Goal: Book appointment/travel/reservation

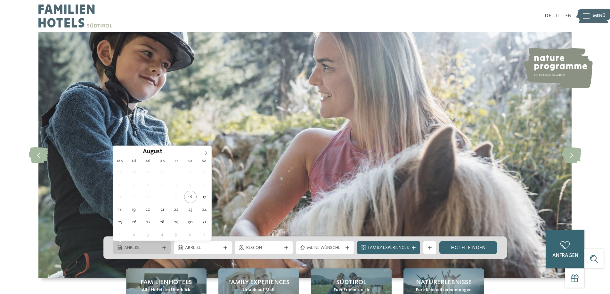
click at [135, 247] on span "Anreise" at bounding box center [142, 248] width 36 height 6
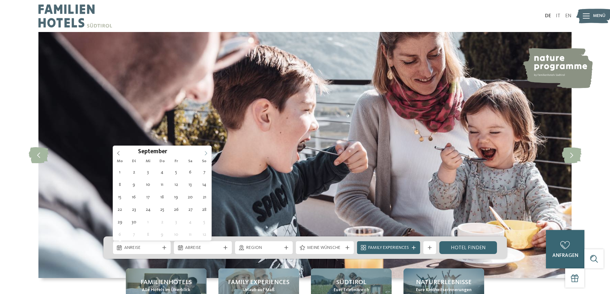
click at [208, 150] on span at bounding box center [205, 151] width 11 height 11
type input "****"
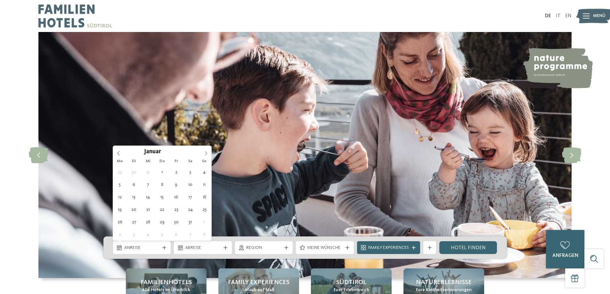
click at [208, 150] on span at bounding box center [205, 151] width 11 height 11
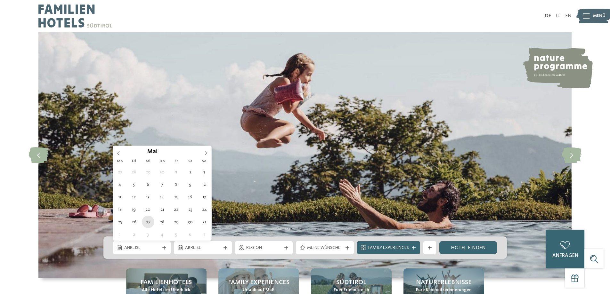
type div "[DATE]"
type input "****"
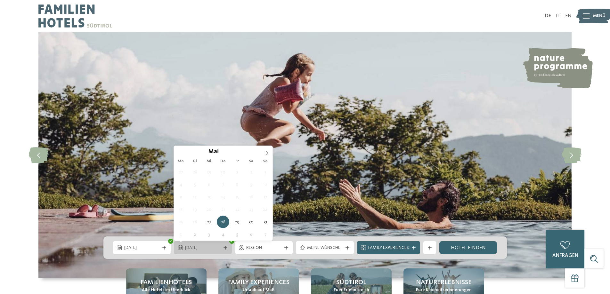
click at [182, 247] on icon at bounding box center [180, 247] width 5 height 5
click at [263, 151] on span at bounding box center [267, 151] width 11 height 11
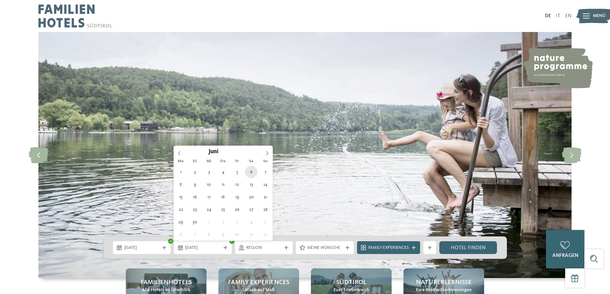
type div "[DATE]"
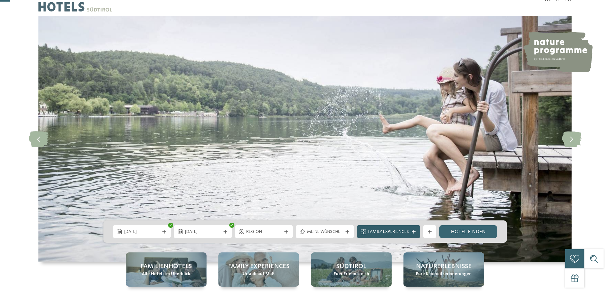
scroll to position [62, 0]
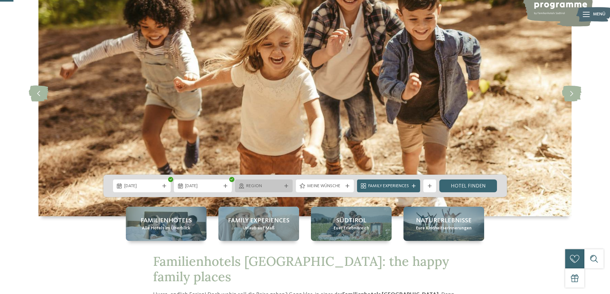
click at [284, 187] on icon at bounding box center [286, 186] width 4 height 4
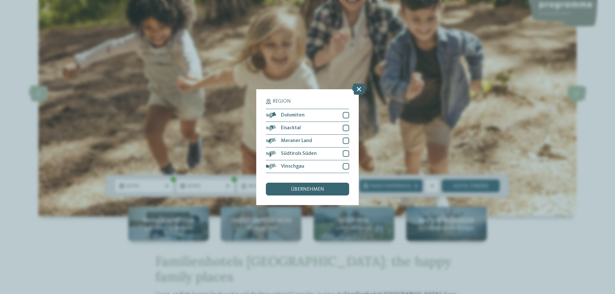
click at [436, 150] on div "Region Dolomiten" at bounding box center [307, 147] width 615 height 294
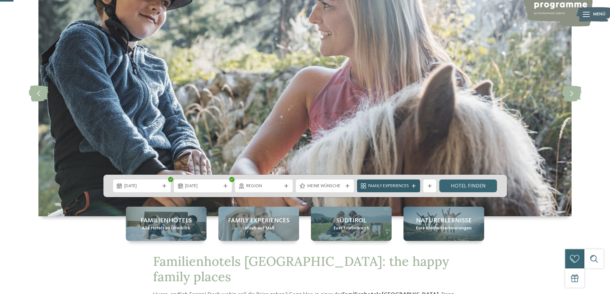
click at [411, 184] on div at bounding box center [414, 186] width 6 height 4
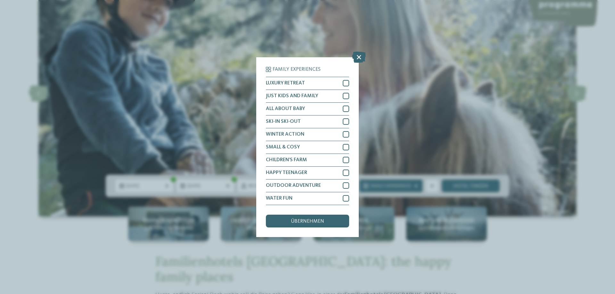
click at [441, 114] on div "Family Experiences LUXURY RETREAT JUST KIDS AND FAMILY" at bounding box center [307, 147] width 615 height 294
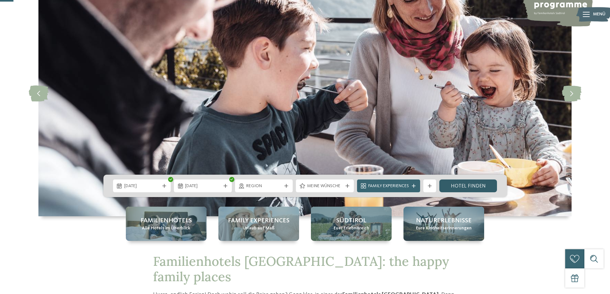
click at [485, 189] on link "Hotel finden" at bounding box center [468, 186] width 58 height 13
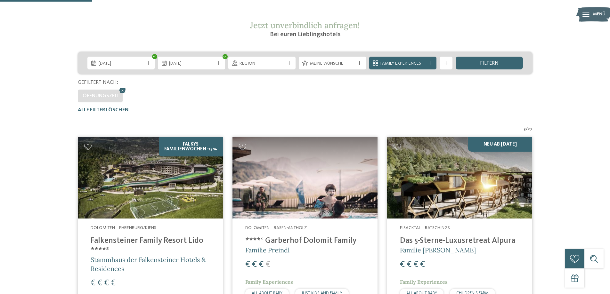
scroll to position [82, 0]
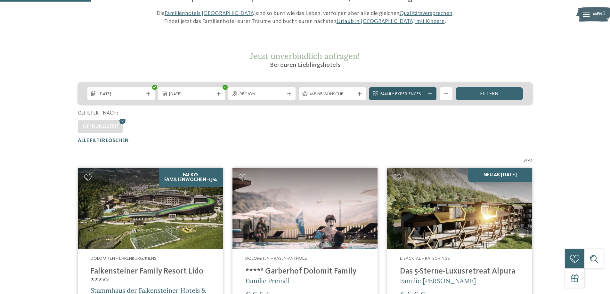
click at [412, 94] on span "Family Experiences" at bounding box center [402, 94] width 45 height 6
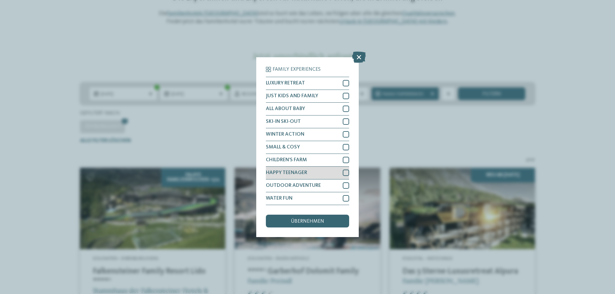
click at [347, 174] on div at bounding box center [346, 173] width 6 height 6
click at [334, 221] on div "übernehmen" at bounding box center [307, 221] width 83 height 13
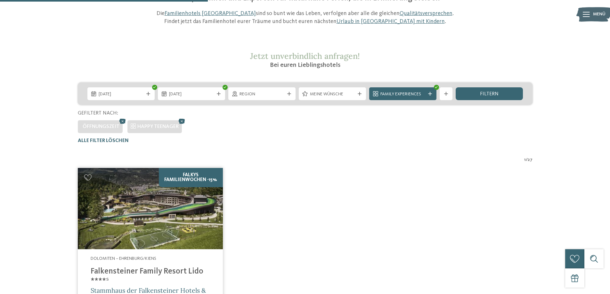
scroll to position [210, 0]
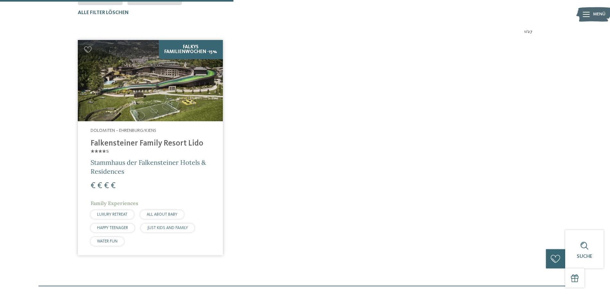
click at [188, 97] on img at bounding box center [150, 81] width 145 height 82
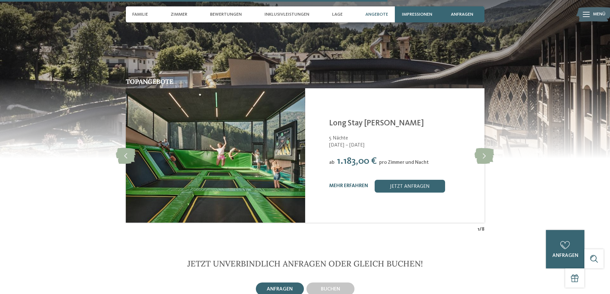
scroll to position [1390, 0]
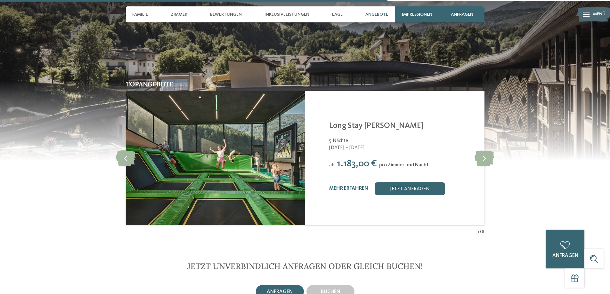
click at [355, 183] on div "mehr erfahren jetzt anfragen" at bounding box center [402, 189] width 147 height 13
click at [358, 186] on link "mehr erfahren" at bounding box center [348, 188] width 39 height 5
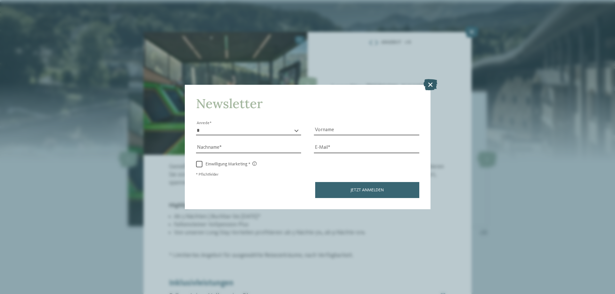
click at [432, 83] on icon at bounding box center [430, 84] width 14 height 11
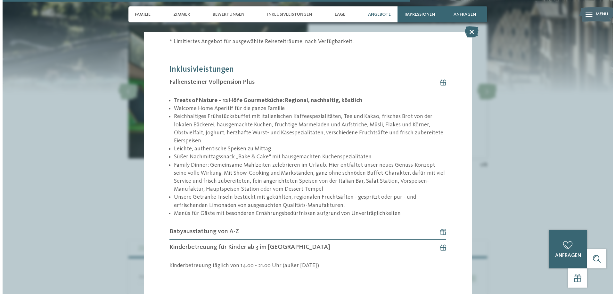
scroll to position [1463, 0]
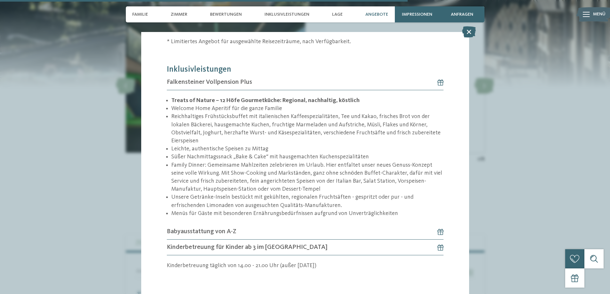
click at [436, 244] on icon at bounding box center [437, 247] width 12 height 6
click at [510, 206] on div "Angebot 1 / 8 1" at bounding box center [305, 147] width 610 height 294
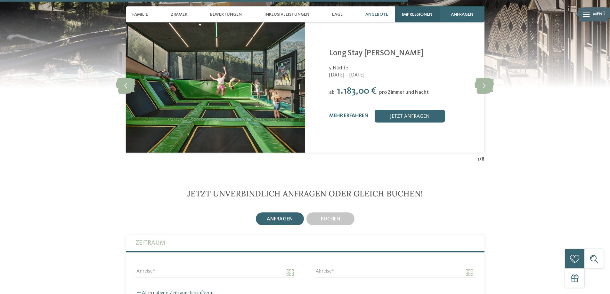
click at [413, 18] on div "Impressionen" at bounding box center [417, 14] width 45 height 16
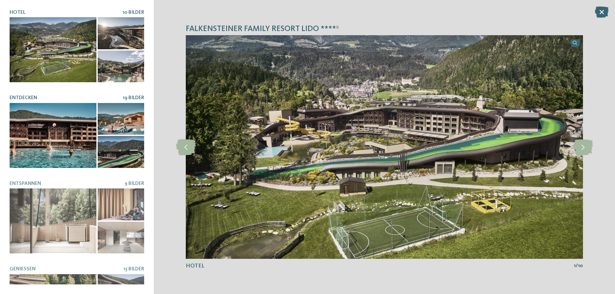
click at [75, 131] on div at bounding box center [53, 135] width 87 height 65
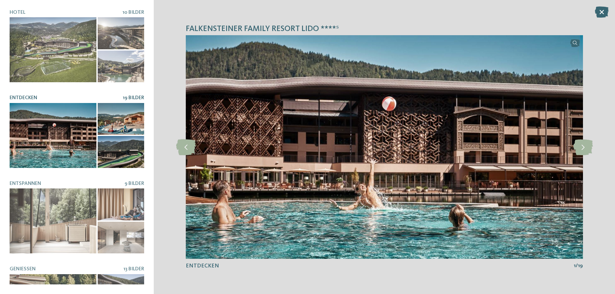
click at [119, 120] on div at bounding box center [121, 119] width 46 height 32
click at [583, 145] on icon at bounding box center [583, 147] width 20 height 16
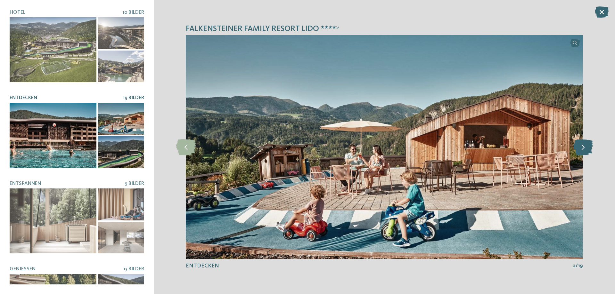
click at [583, 145] on icon at bounding box center [583, 147] width 20 height 16
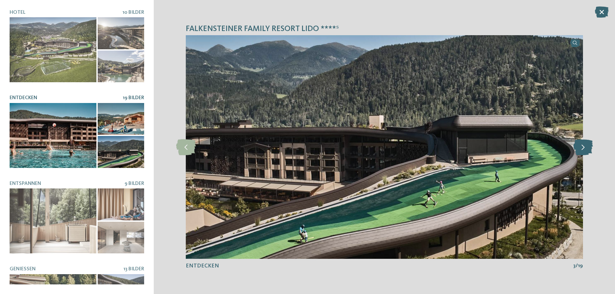
click at [583, 145] on icon at bounding box center [583, 147] width 20 height 16
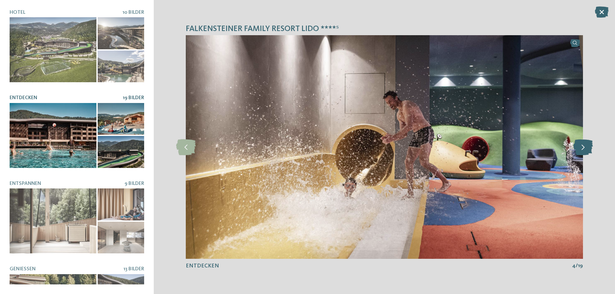
click at [583, 145] on icon at bounding box center [583, 147] width 20 height 16
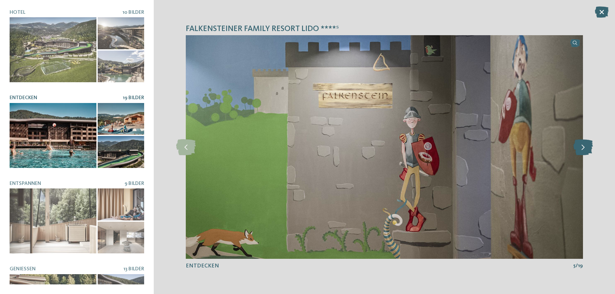
click at [583, 145] on icon at bounding box center [583, 147] width 20 height 16
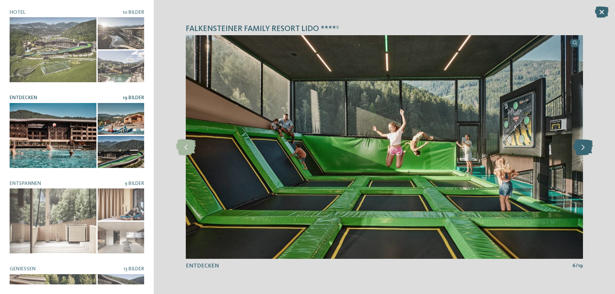
click at [583, 145] on icon at bounding box center [583, 147] width 20 height 16
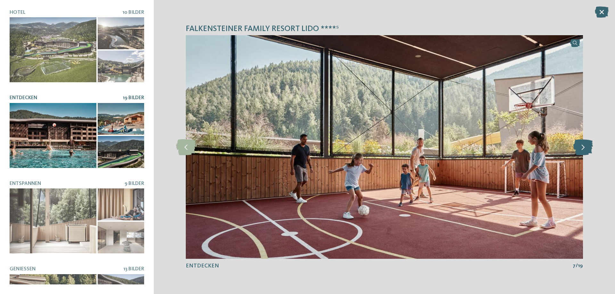
click at [583, 145] on icon at bounding box center [583, 147] width 20 height 16
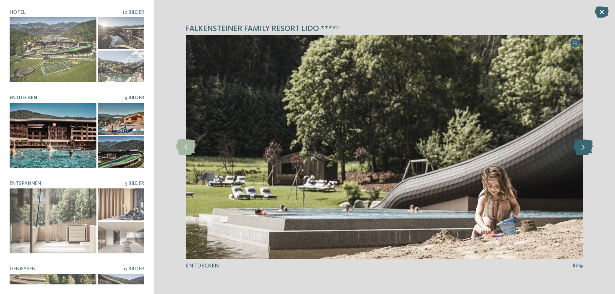
click at [583, 145] on icon at bounding box center [583, 147] width 20 height 16
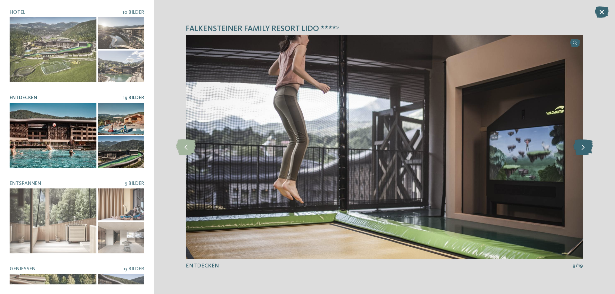
click at [583, 145] on icon at bounding box center [583, 147] width 20 height 16
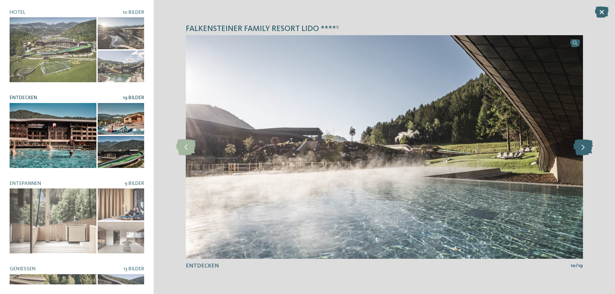
click at [583, 145] on icon at bounding box center [583, 147] width 20 height 16
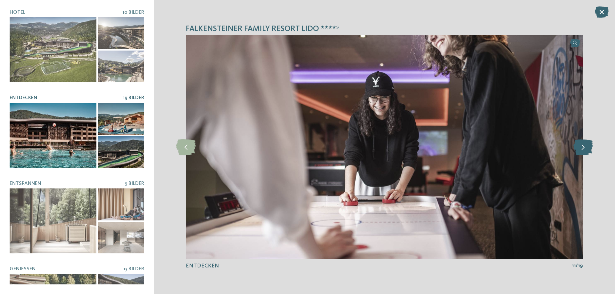
click at [583, 145] on icon at bounding box center [583, 147] width 20 height 16
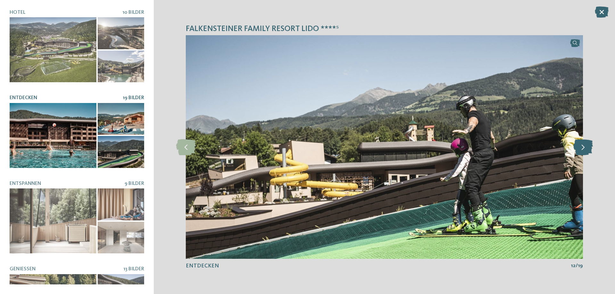
click at [583, 145] on icon at bounding box center [583, 147] width 20 height 16
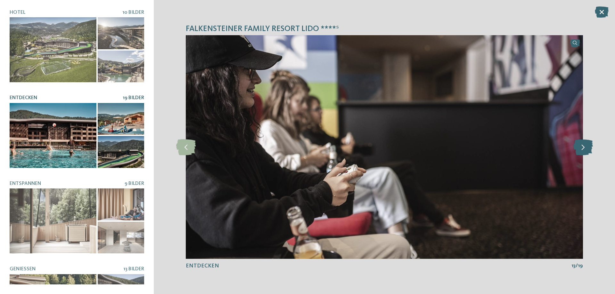
click at [583, 146] on icon at bounding box center [583, 147] width 20 height 16
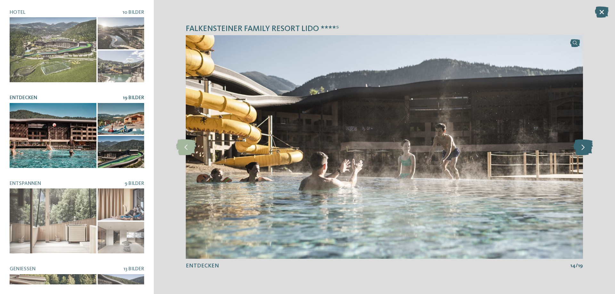
click at [583, 146] on icon at bounding box center [583, 147] width 20 height 16
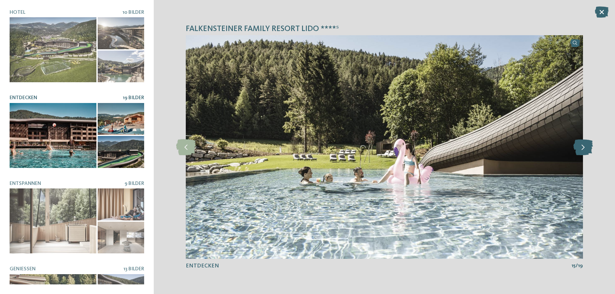
click at [583, 146] on icon at bounding box center [583, 147] width 20 height 16
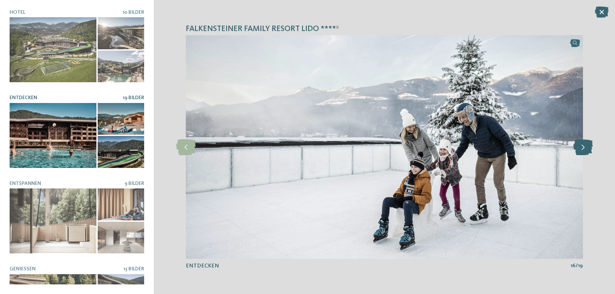
click at [583, 146] on icon at bounding box center [583, 147] width 20 height 16
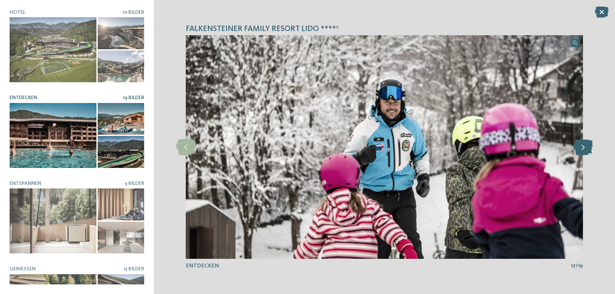
click at [583, 146] on icon at bounding box center [583, 147] width 20 height 16
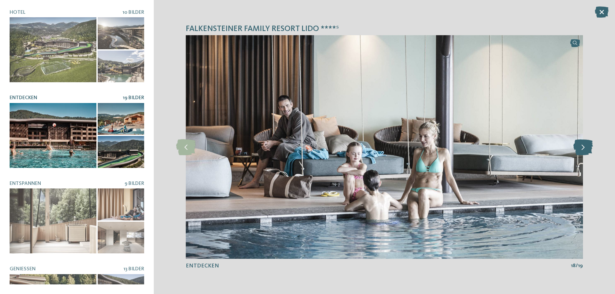
click at [583, 146] on icon at bounding box center [583, 147] width 20 height 16
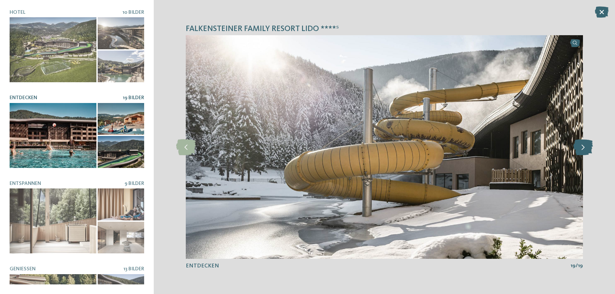
click at [583, 146] on icon at bounding box center [583, 147] width 20 height 16
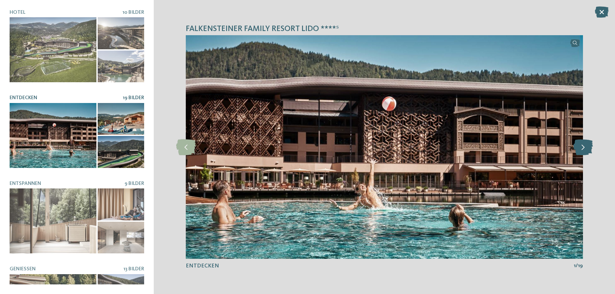
click at [583, 146] on icon at bounding box center [583, 147] width 20 height 16
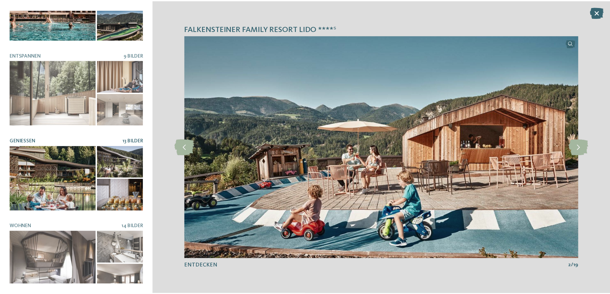
scroll to position [133, 0]
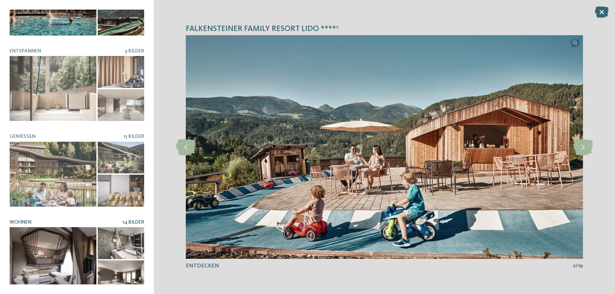
click at [62, 240] on div at bounding box center [53, 259] width 87 height 65
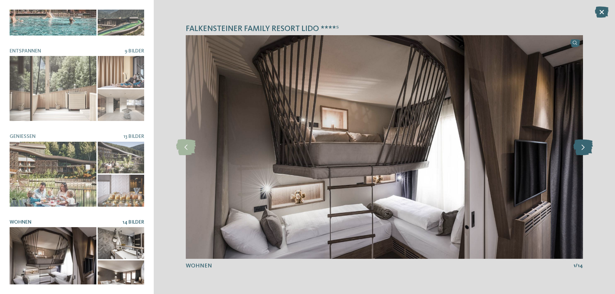
click at [583, 149] on icon at bounding box center [583, 147] width 20 height 16
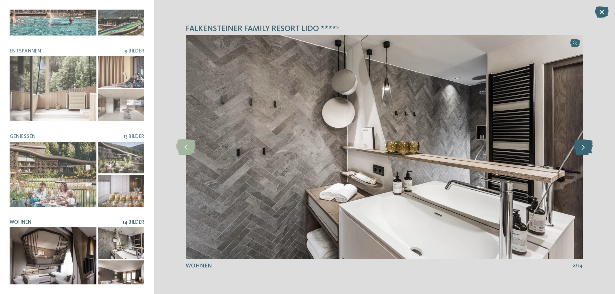
click at [582, 149] on icon at bounding box center [583, 147] width 20 height 16
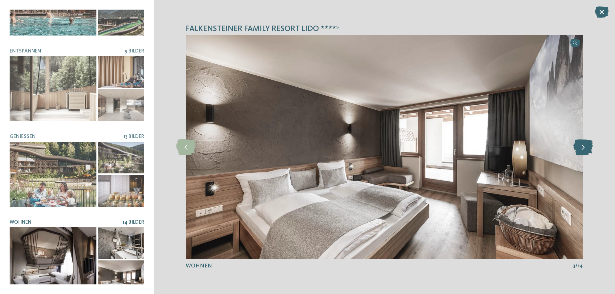
click at [582, 149] on icon at bounding box center [583, 147] width 20 height 16
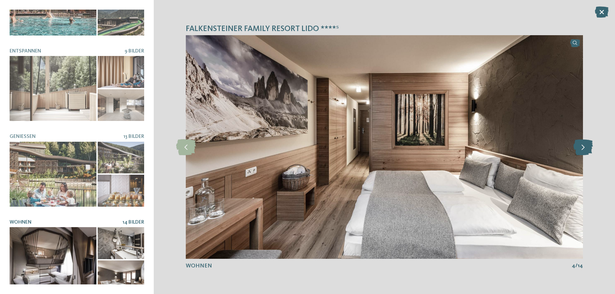
click at [582, 149] on icon at bounding box center [583, 147] width 20 height 16
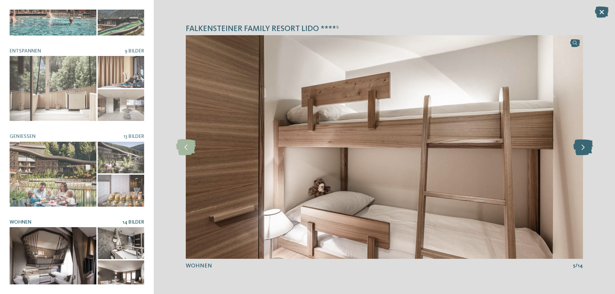
click at [582, 149] on icon at bounding box center [583, 147] width 20 height 16
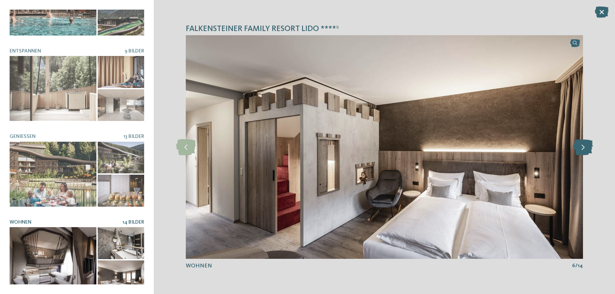
click at [582, 149] on icon at bounding box center [583, 147] width 20 height 16
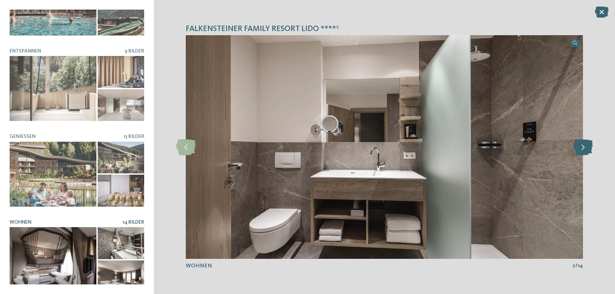
click at [582, 149] on icon at bounding box center [583, 147] width 20 height 16
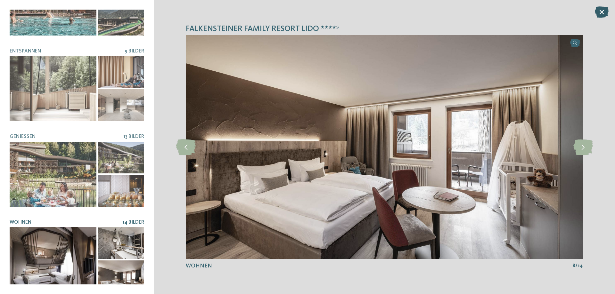
click at [601, 9] on icon at bounding box center [602, 11] width 14 height 11
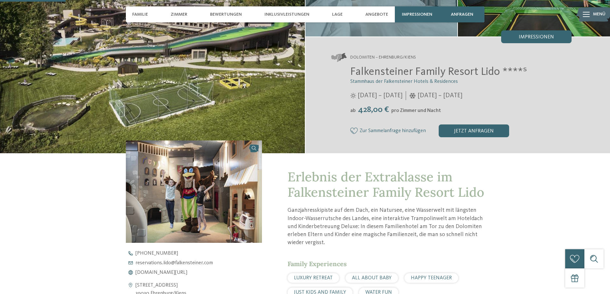
scroll to position [0, 0]
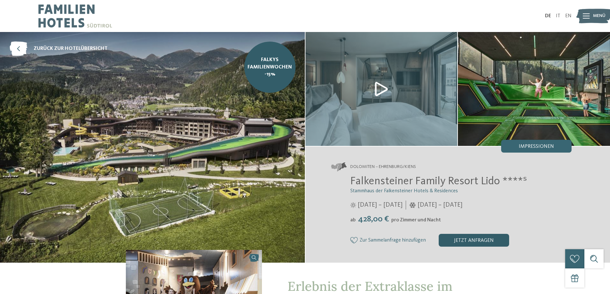
click at [488, 237] on div "jetzt anfragen" at bounding box center [474, 240] width 70 height 13
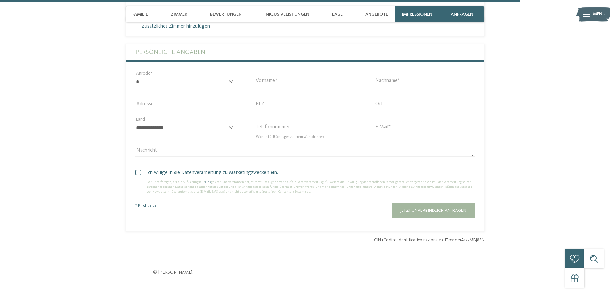
scroll to position [1866, 0]
